Goal: Entertainment & Leisure: Consume media (video, audio)

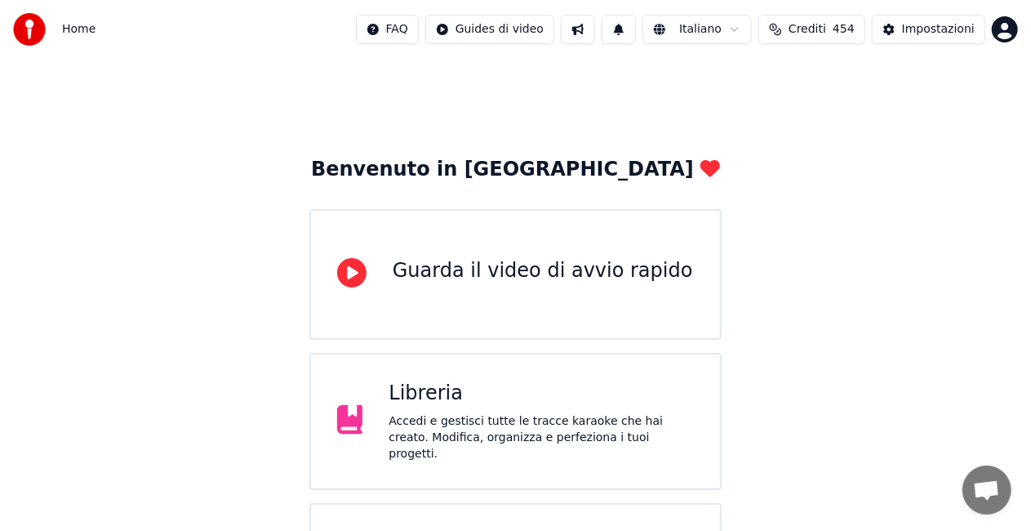
scroll to position [73, 0]
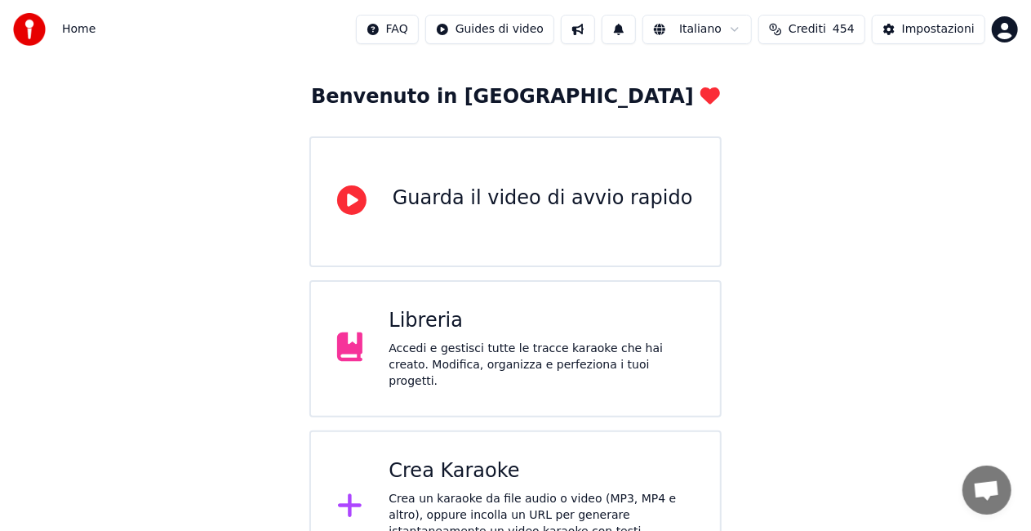
click at [458, 327] on div "Libreria" at bounding box center [541, 321] width 305 height 26
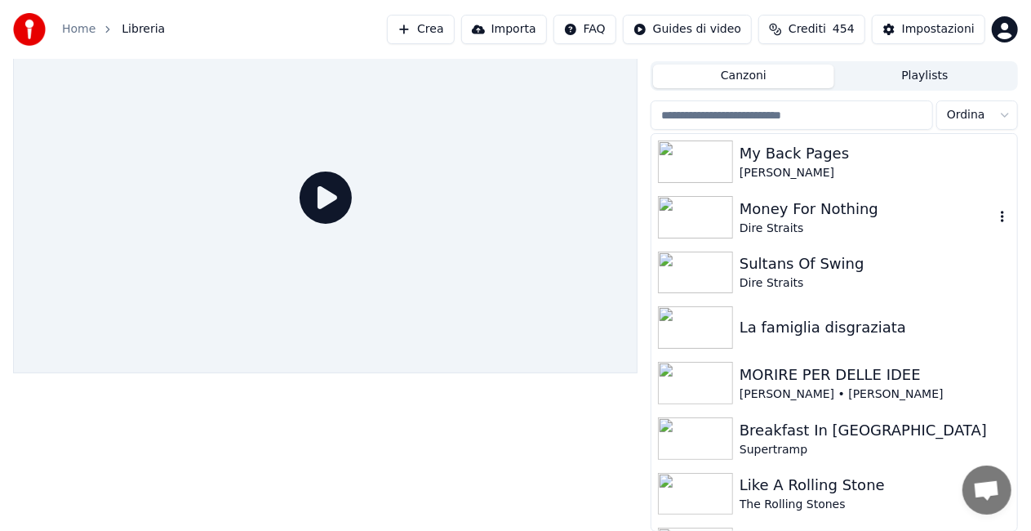
click at [706, 204] on img at bounding box center [695, 217] width 75 height 42
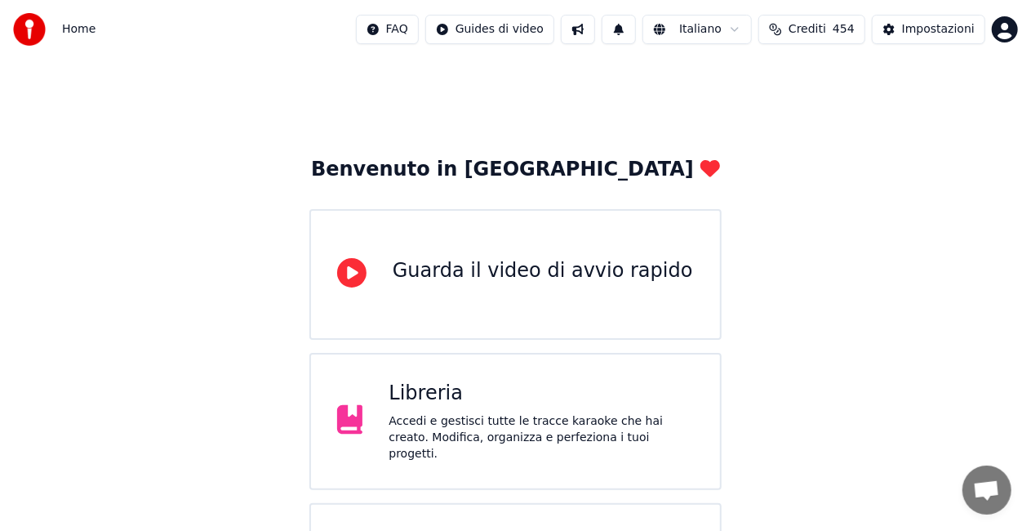
click at [473, 385] on div "Libreria" at bounding box center [541, 394] width 305 height 26
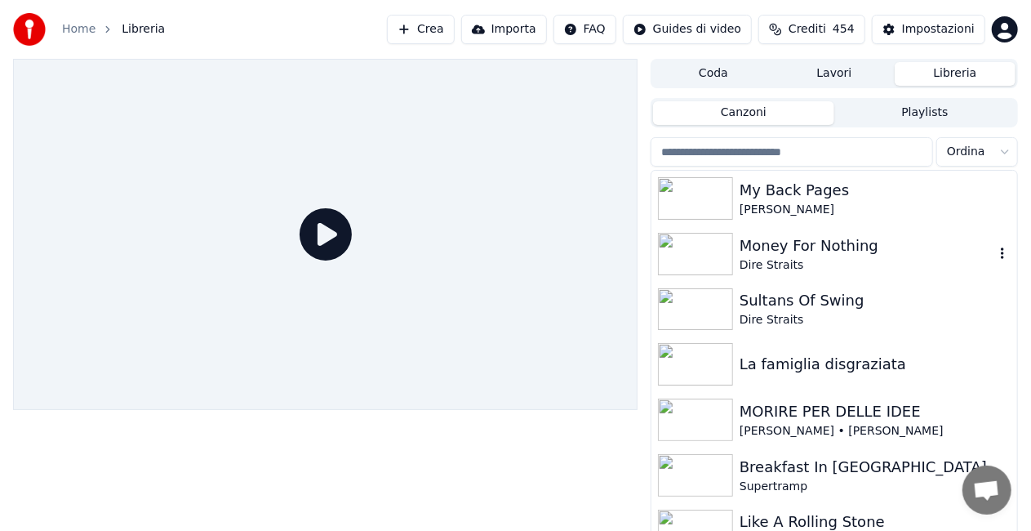
click at [714, 256] on img at bounding box center [695, 254] width 75 height 42
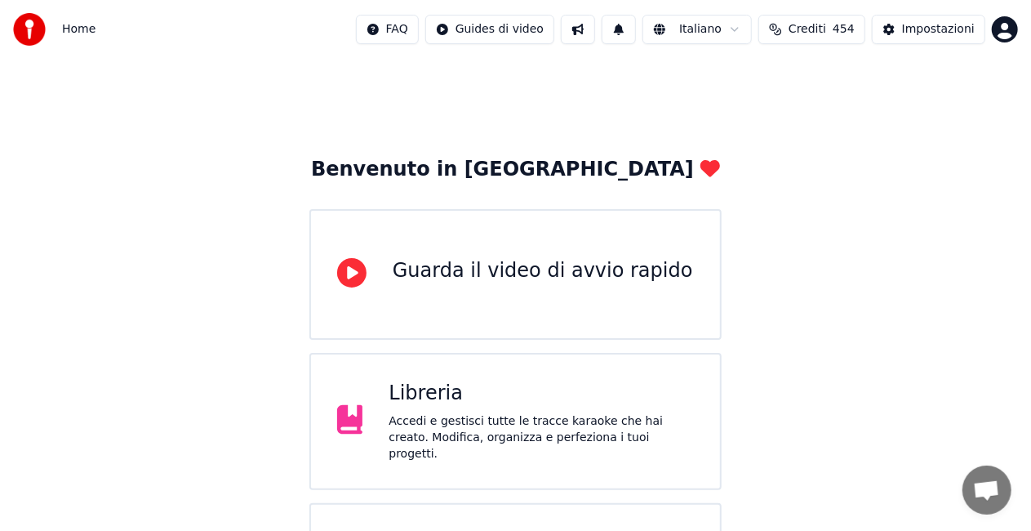
click at [433, 403] on div "Libreria" at bounding box center [541, 394] width 305 height 26
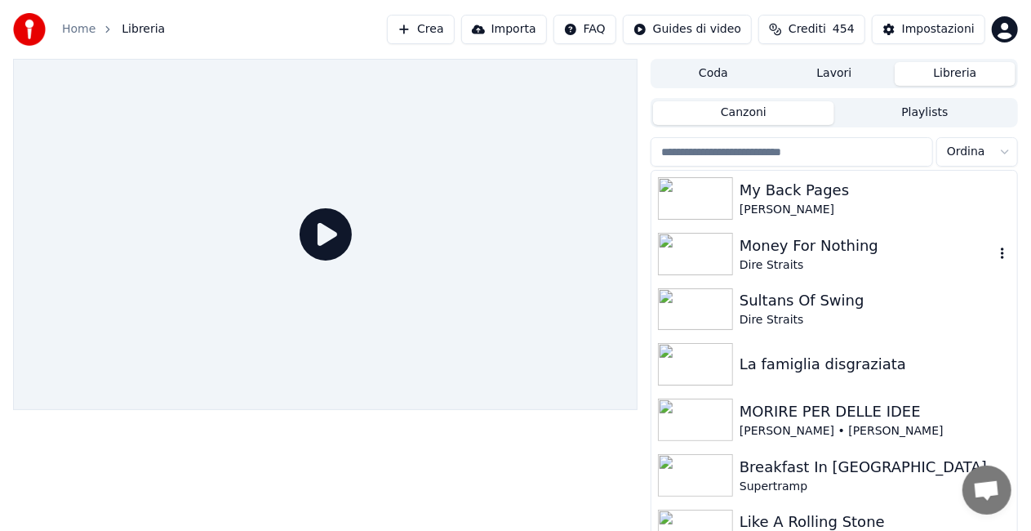
click at [712, 261] on img at bounding box center [695, 254] width 75 height 42
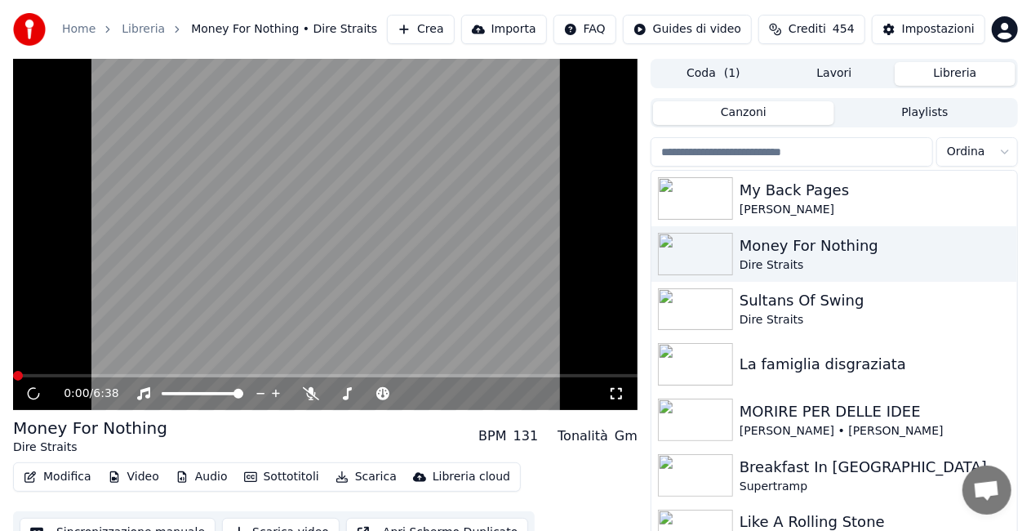
click at [617, 390] on icon at bounding box center [616, 393] width 16 height 13
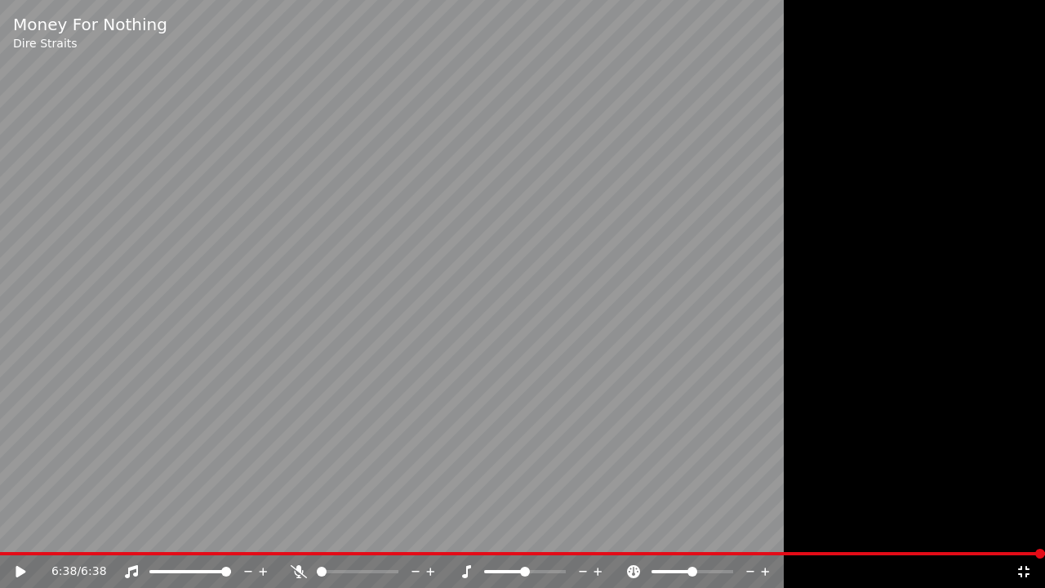
click at [11, 530] on div "6:38 / 6:38" at bounding box center [522, 570] width 1045 height 36
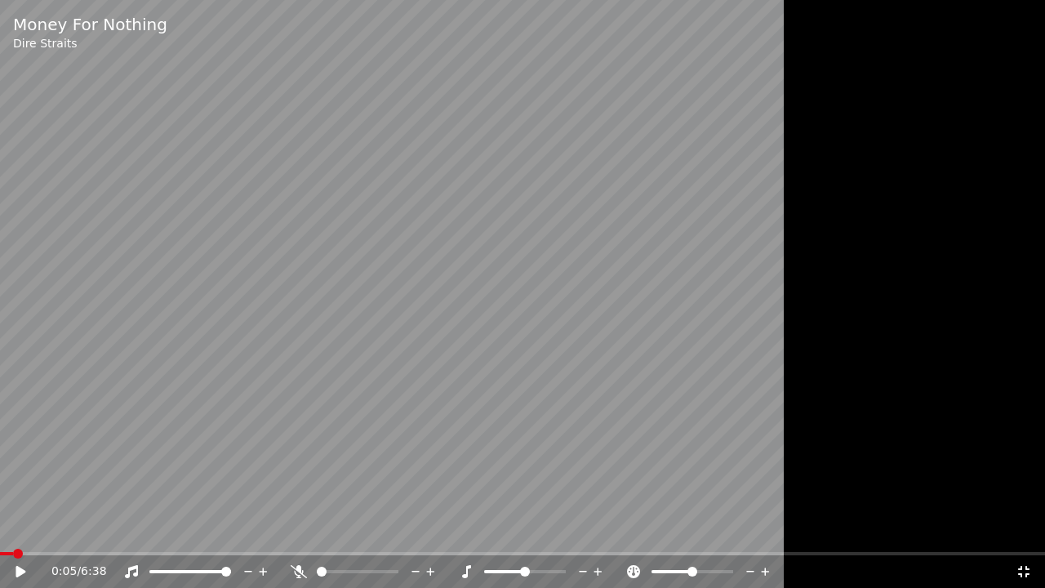
click at [11, 530] on span at bounding box center [6, 553] width 13 height 3
click at [23, 530] on icon at bounding box center [21, 571] width 10 height 11
click at [47, 530] on span at bounding box center [23, 553] width 47 height 3
click at [55, 530] on span at bounding box center [27, 553] width 55 height 3
click at [46, 530] on span at bounding box center [23, 553] width 47 height 3
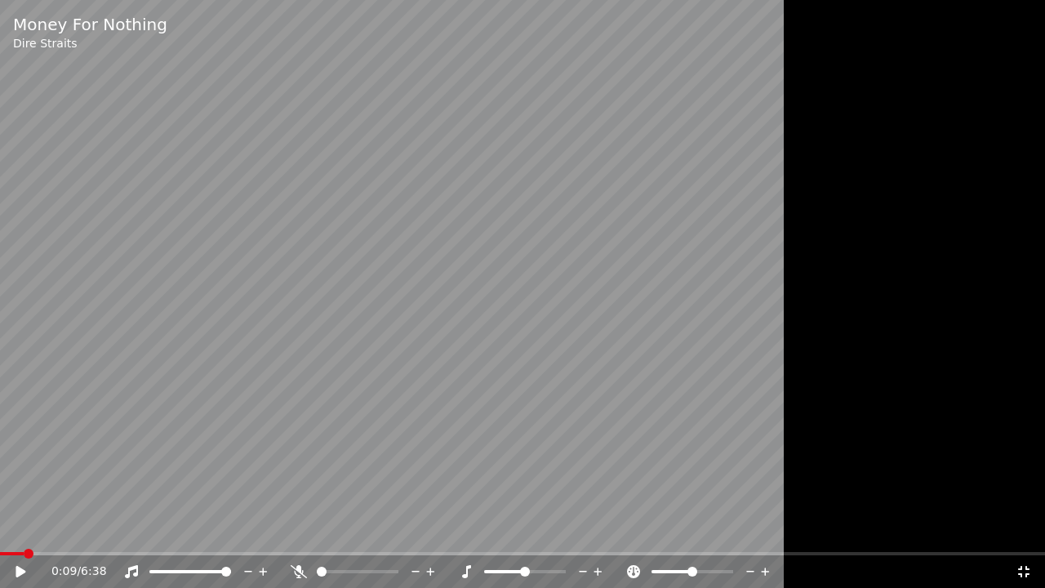
click at [23, 530] on span at bounding box center [12, 553] width 24 height 3
click at [29, 443] on video at bounding box center [522, 294] width 1045 height 588
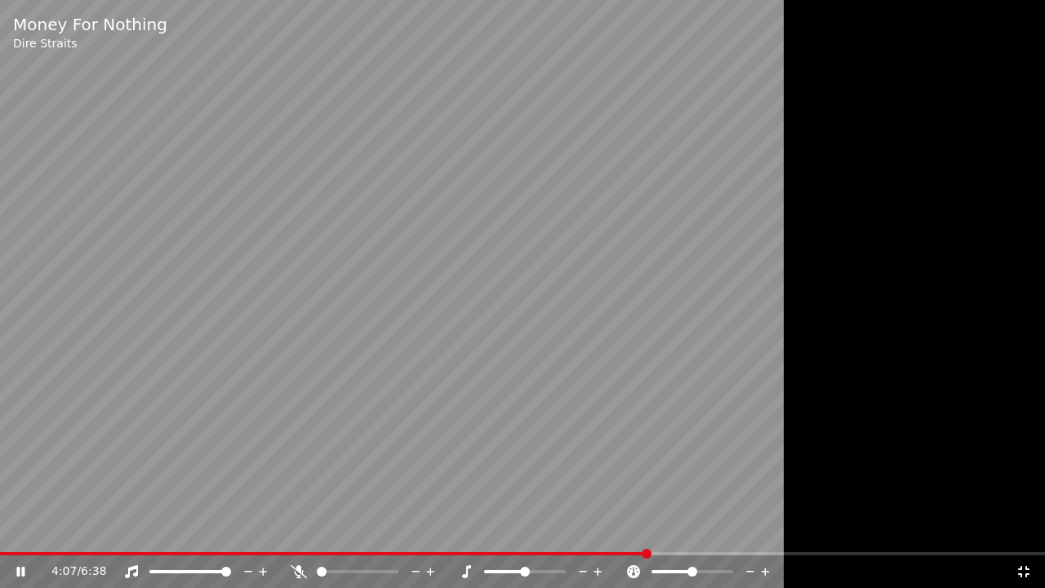
click at [647, 530] on span at bounding box center [324, 553] width 648 height 3
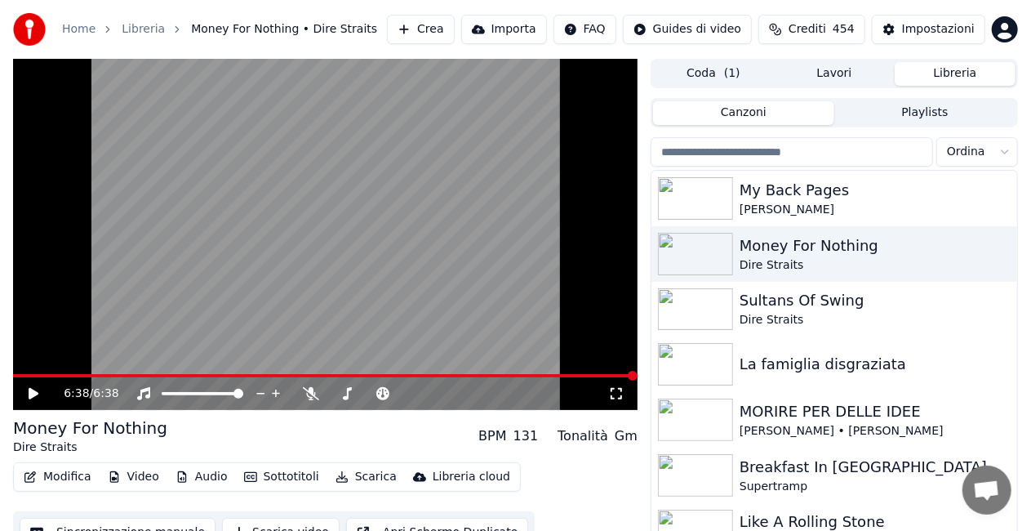
click at [421, 30] on button "Crea" at bounding box center [420, 29] width 67 height 29
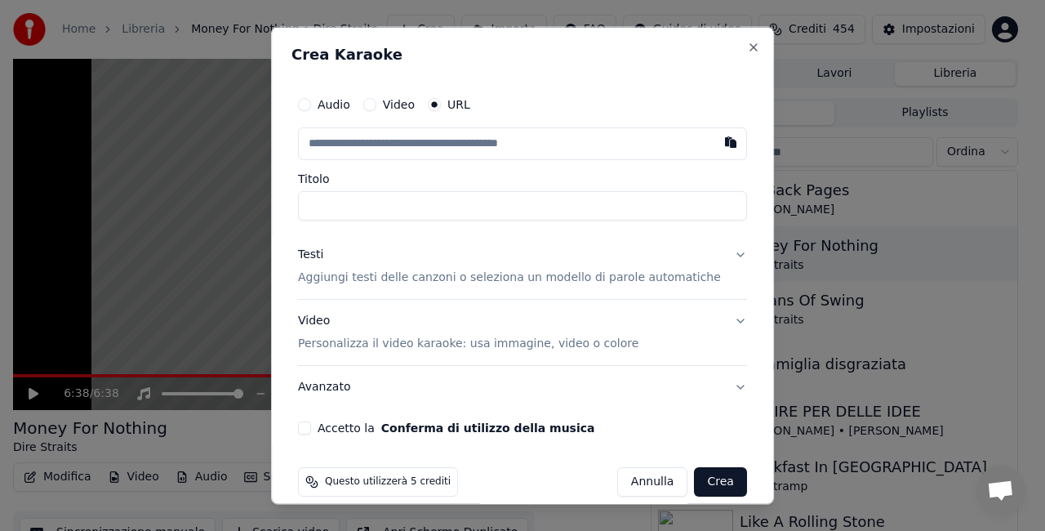
click at [371, 147] on input "text" at bounding box center [522, 143] width 449 height 33
type input "**********"
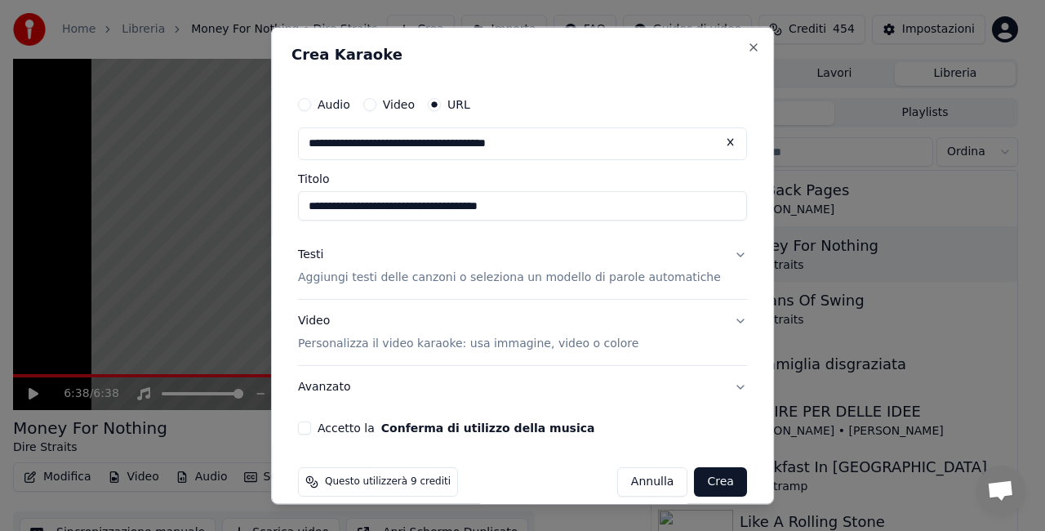
type input "**********"
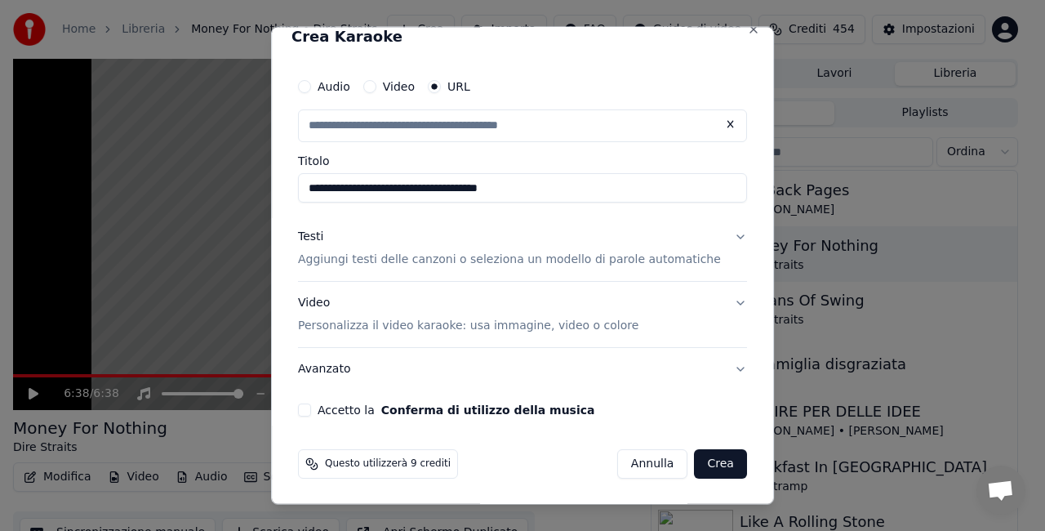
scroll to position [18, 0]
click at [402, 259] on p "Aggiungi testi delle canzoni o seleziona un modello di parole automatiche" at bounding box center [509, 259] width 423 height 16
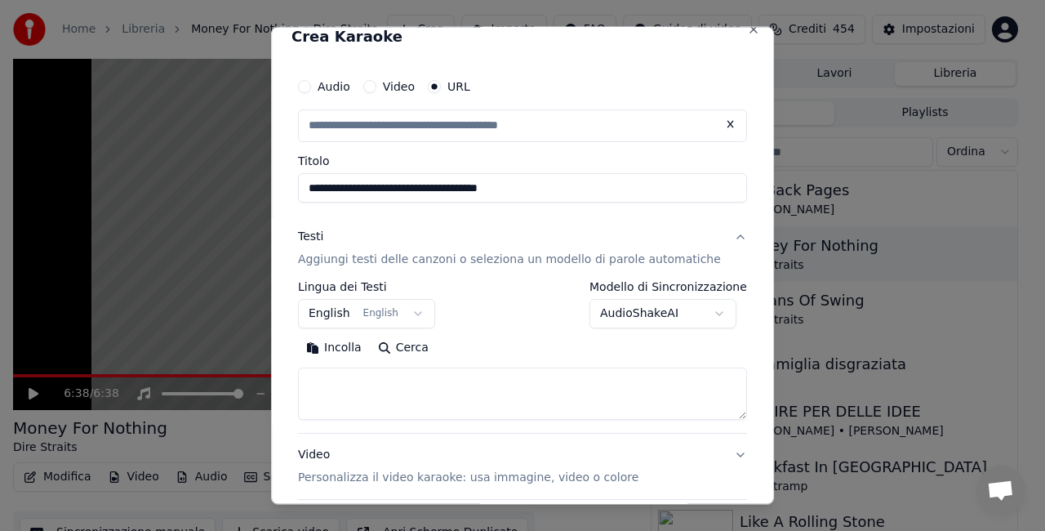
type input "**********"
click at [402, 259] on p "Aggiungi testi delle canzoni o seleziona un modello di parole automatiche" at bounding box center [509, 259] width 423 height 16
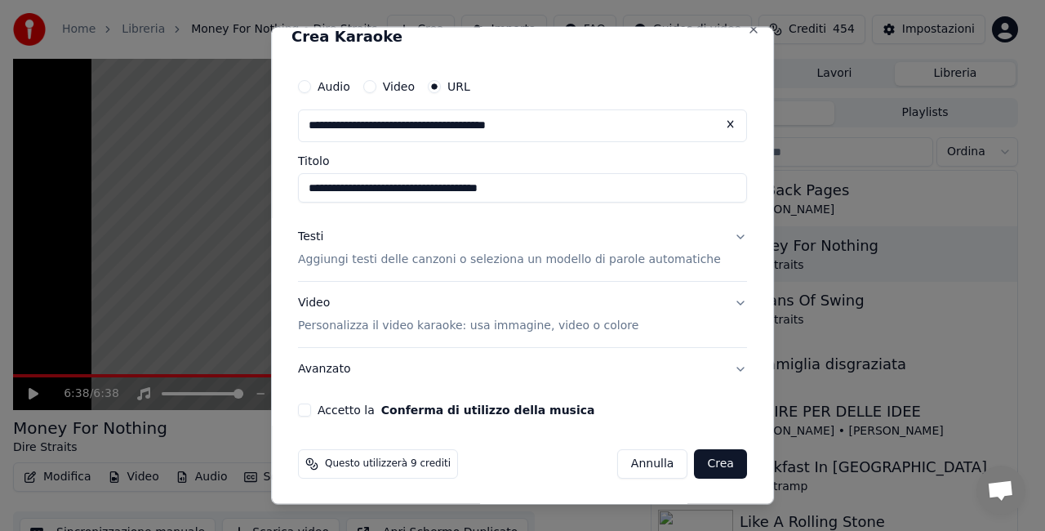
click at [404, 268] on button "Testi Aggiungi testi delle canzoni o seleziona un modello di parole automatiche" at bounding box center [522, 248] width 449 height 65
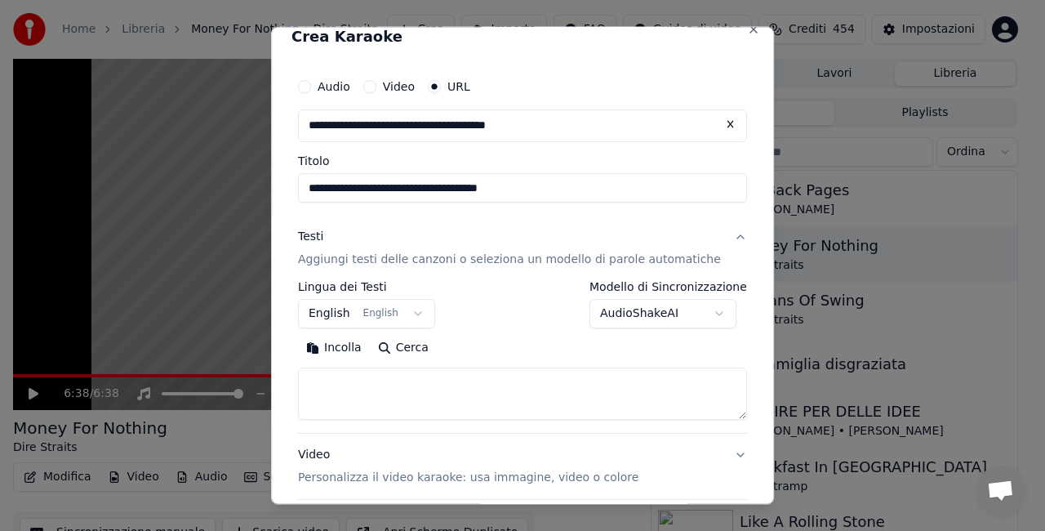
click at [372, 387] on textarea at bounding box center [522, 393] width 449 height 52
paste textarea "**********"
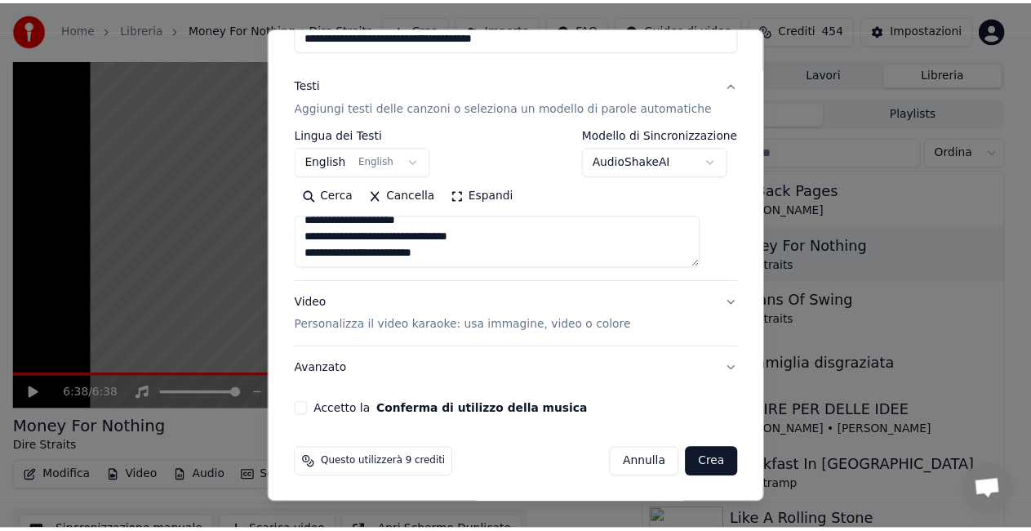
scroll to position [170, 0]
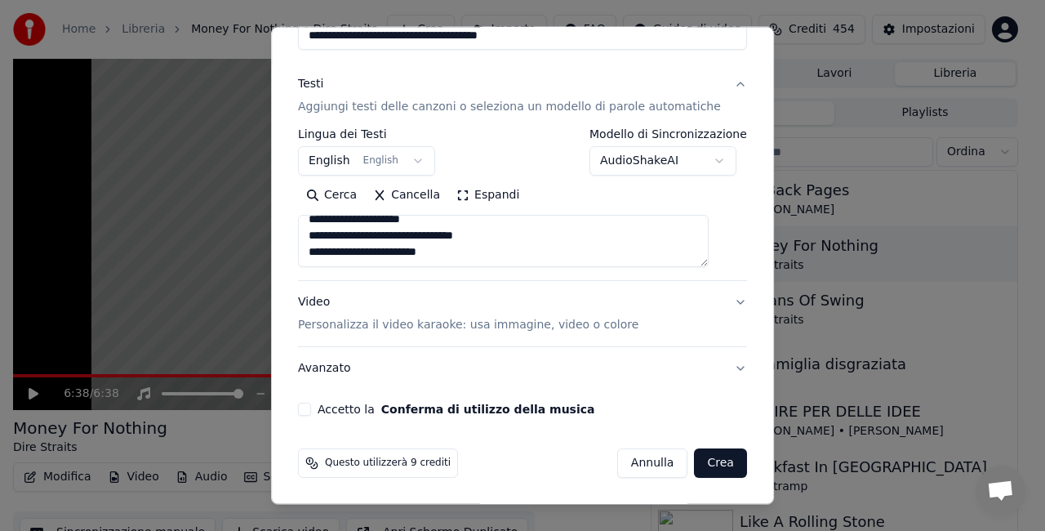
type textarea "**********"
click at [311, 408] on button "Accetto la Conferma di utilizzo della musica" at bounding box center [304, 409] width 13 height 13
click at [695, 459] on button "Crea" at bounding box center [721, 462] width 52 height 29
select select "**"
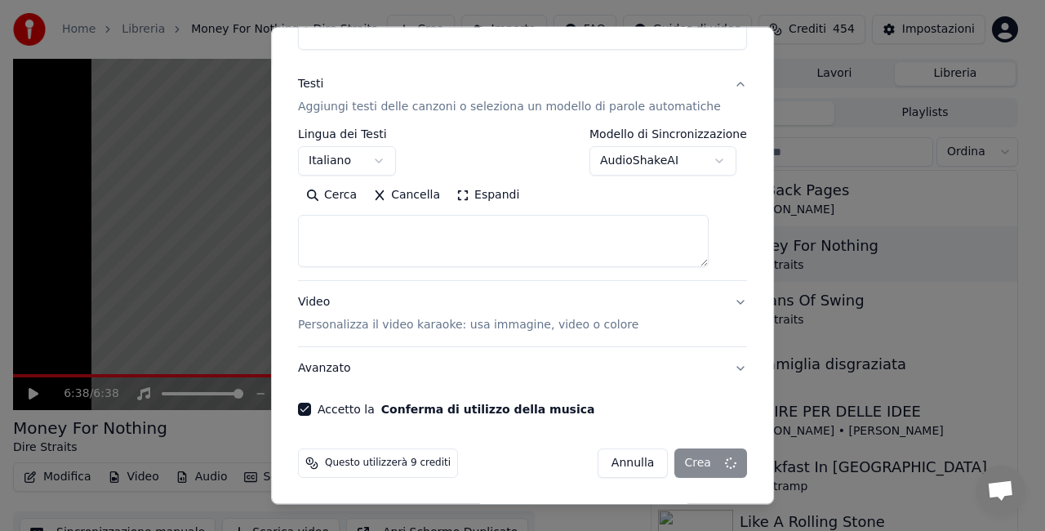
select select
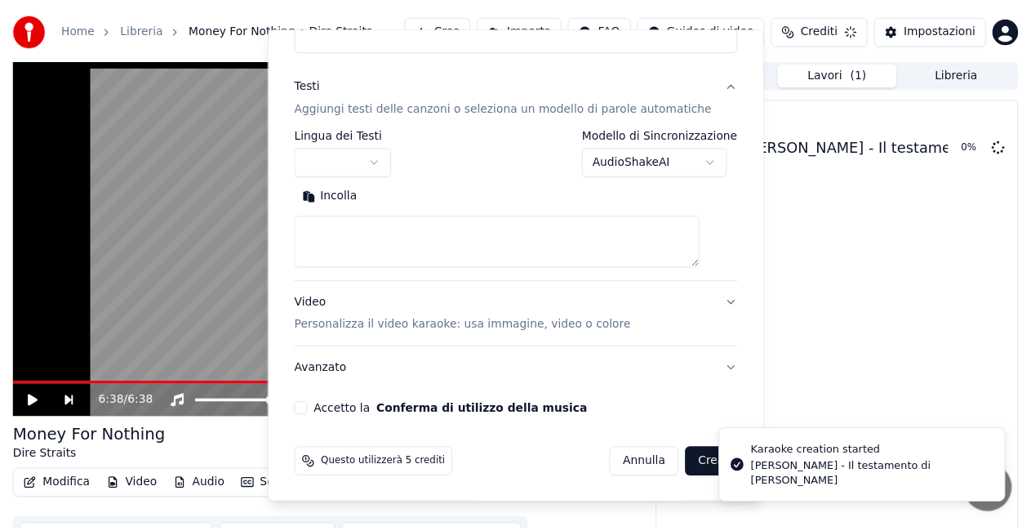
scroll to position [0, 0]
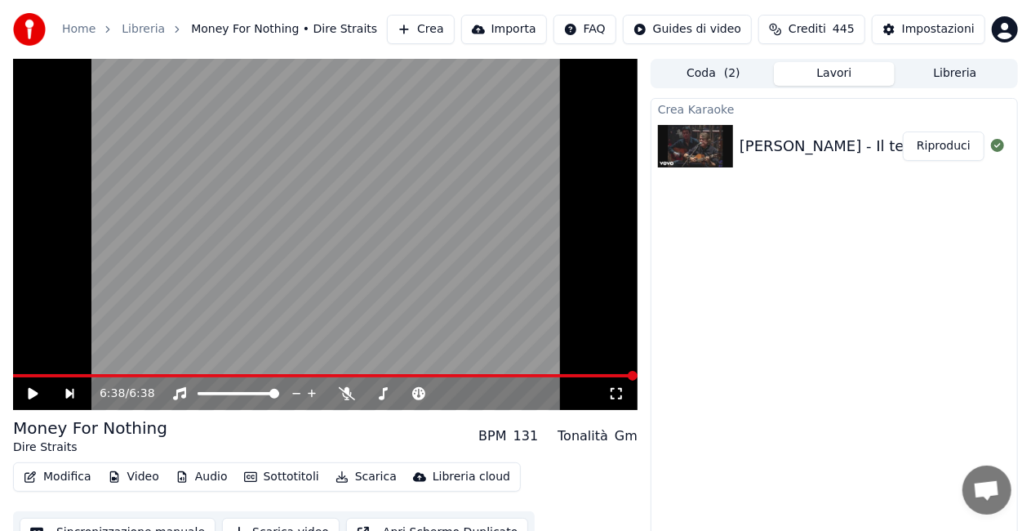
click at [934, 140] on button "Riproduci" at bounding box center [944, 145] width 82 height 29
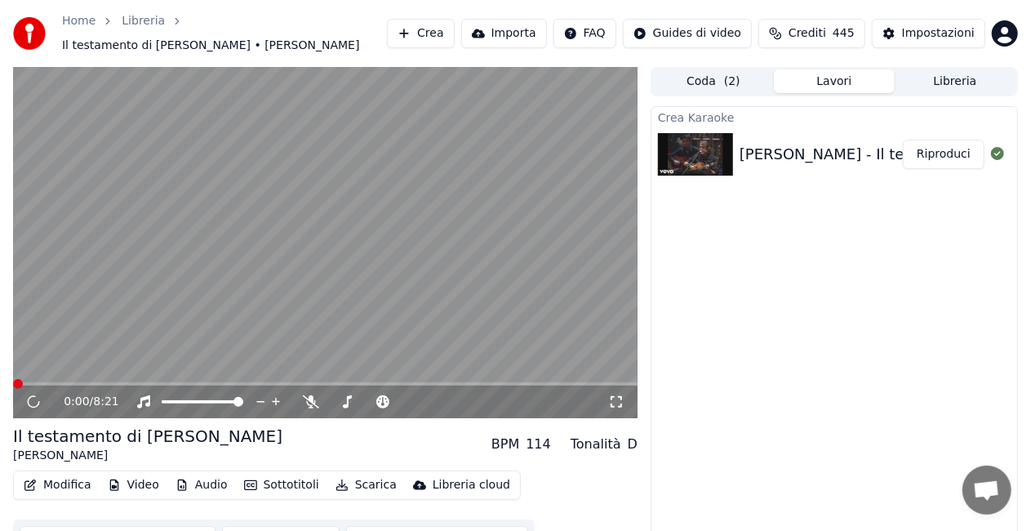
click at [944, 150] on button "Riproduci" at bounding box center [944, 154] width 82 height 29
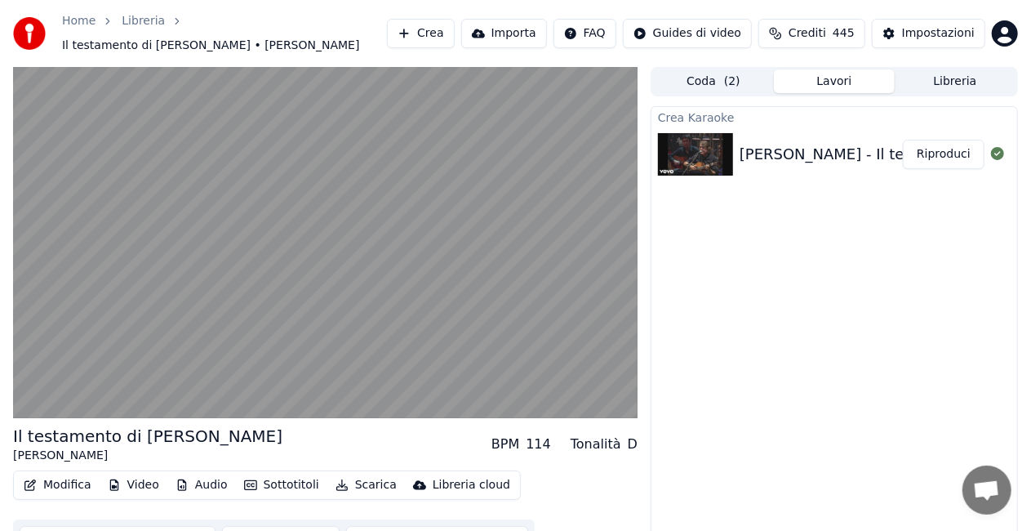
click at [944, 150] on button "Riproduci" at bounding box center [944, 154] width 82 height 29
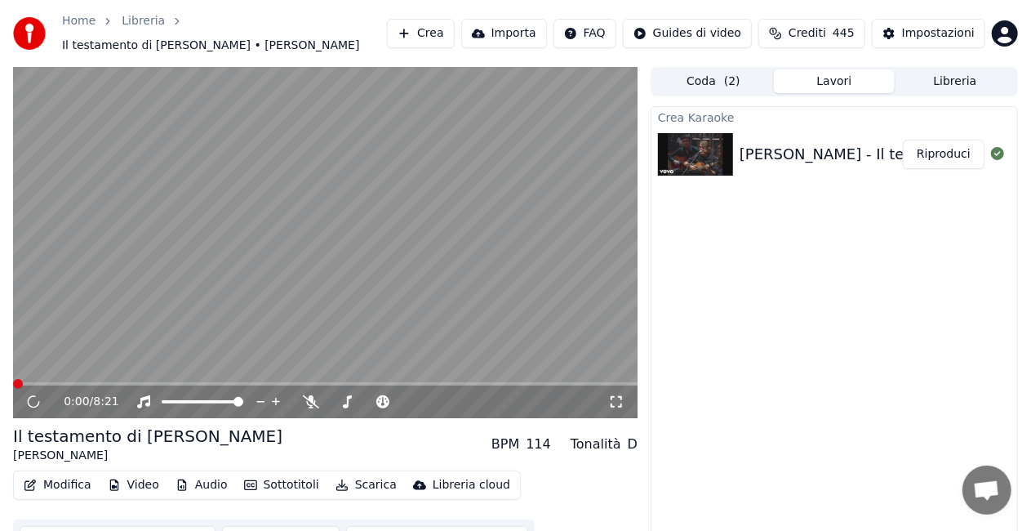
click at [944, 150] on button "Riproduci" at bounding box center [944, 154] width 82 height 29
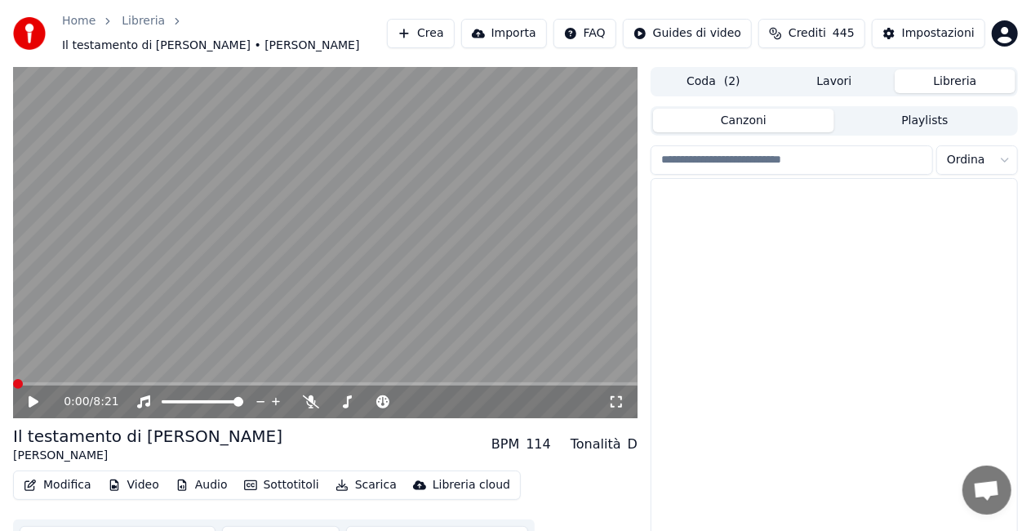
click at [942, 84] on button "Libreria" at bounding box center [955, 81] width 121 height 24
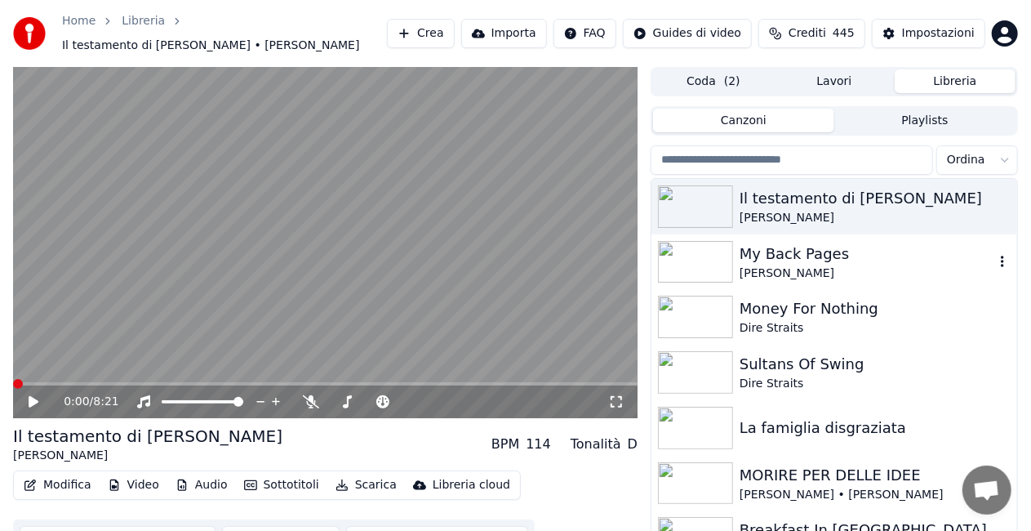
click at [712, 256] on img at bounding box center [695, 262] width 75 height 42
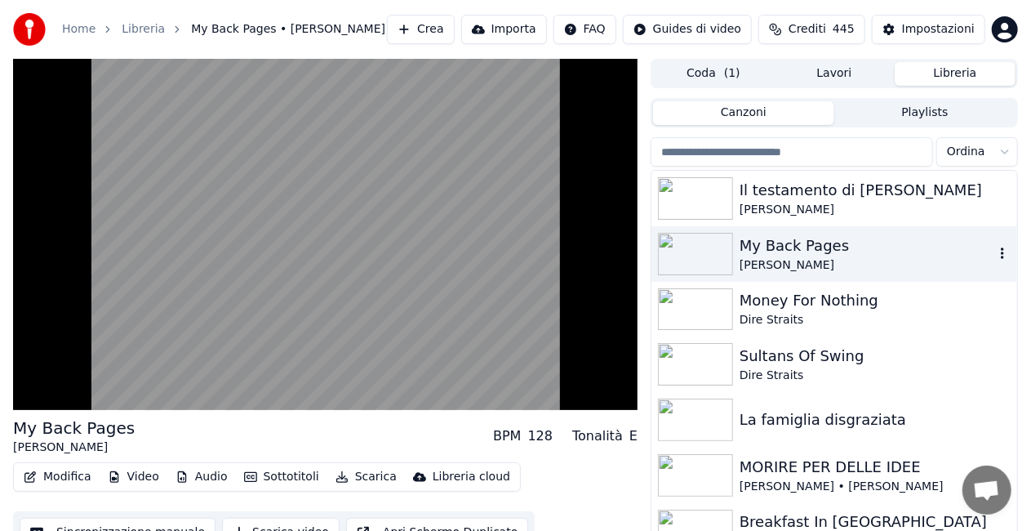
click at [717, 199] on img at bounding box center [695, 198] width 75 height 42
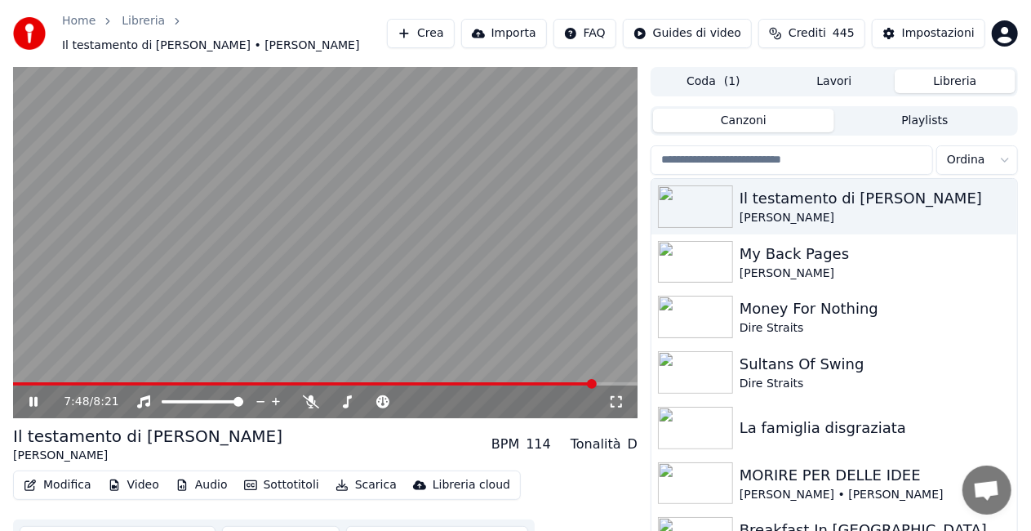
click at [29, 397] on icon at bounding box center [45, 401] width 38 height 13
click at [29, 397] on icon at bounding box center [34, 401] width 10 height 11
click at [36, 402] on icon at bounding box center [33, 402] width 8 height 10
